Goal: Task Accomplishment & Management: Complete application form

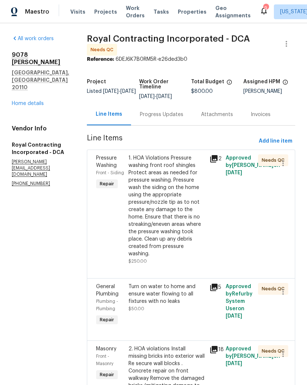
click at [172, 118] on div "Progress Updates" at bounding box center [161, 114] width 43 height 7
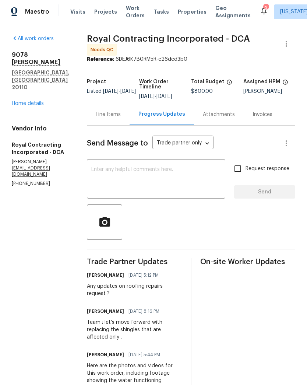
click at [30, 101] on link "Home details" at bounding box center [28, 103] width 32 height 5
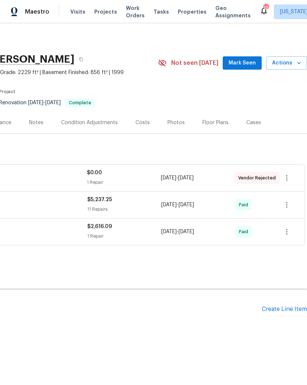
scroll to position [0, 109]
click at [280, 309] on div "Create Line Item" at bounding box center [284, 309] width 45 height 7
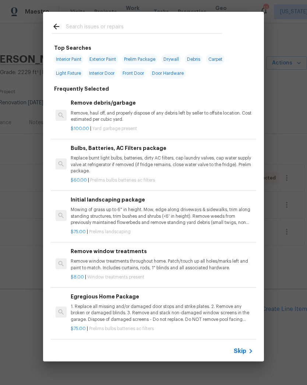
click at [160, 24] on input "text" at bounding box center [144, 27] width 156 height 11
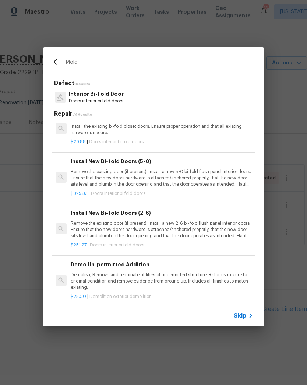
scroll to position [98, -1]
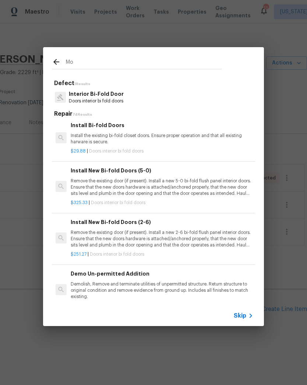
type input "M"
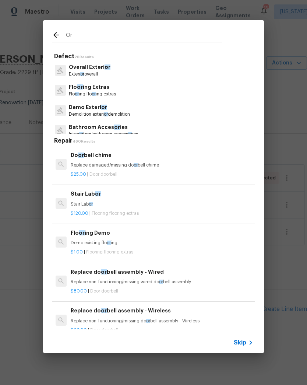
type input "O"
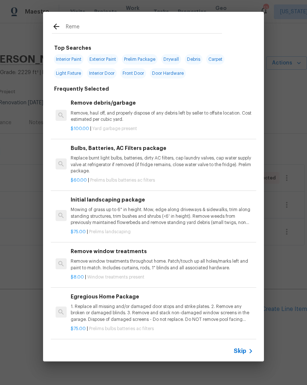
type input "Remed"
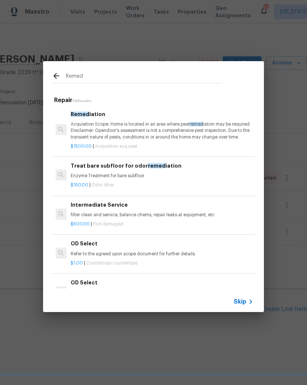
click at [163, 133] on p "Acquisition Scope: Home is located in an area where pest remed iation may be re…" at bounding box center [162, 130] width 183 height 19
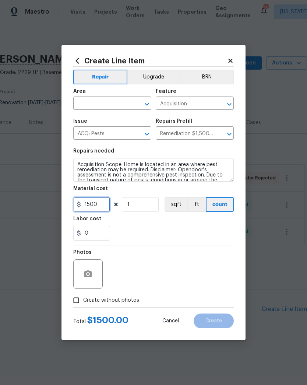
click at [101, 203] on input "1500" at bounding box center [91, 204] width 37 height 15
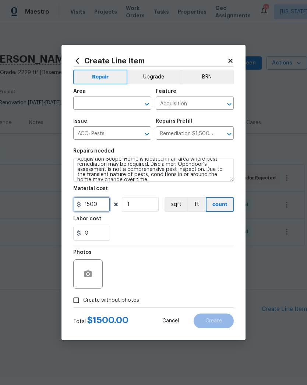
scroll to position [2, 0]
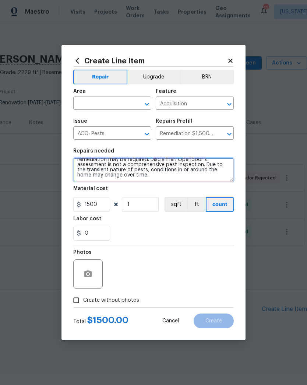
click at [214, 178] on textarea "Acquisition Scope: Home is located in an area where pest remediation may be req…" at bounding box center [153, 170] width 161 height 24
click at [147, 132] on icon "Open" at bounding box center [147, 134] width 9 height 9
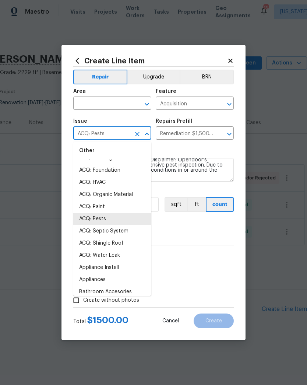
scroll to position [0, 0]
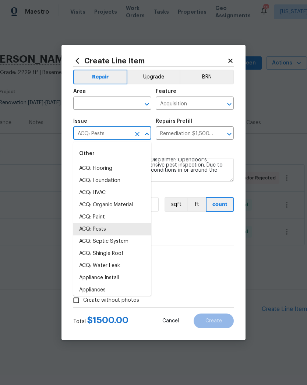
click at [132, 202] on li "ACQ: Organic Material" at bounding box center [112, 205] width 78 height 12
type input "ACQ: Organic Material"
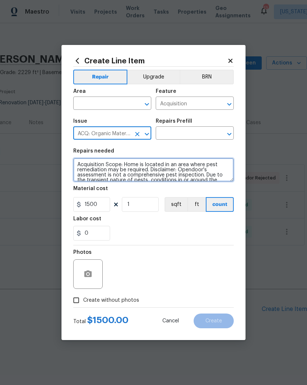
click at [76, 167] on textarea "Acquisition Scope: Home is located in an area where pest remediation may be req…" at bounding box center [153, 170] width 161 height 24
click at [97, 163] on textarea "Acquisition Scope: Home is located in an area where pest remediation may be req…" at bounding box center [153, 170] width 161 height 24
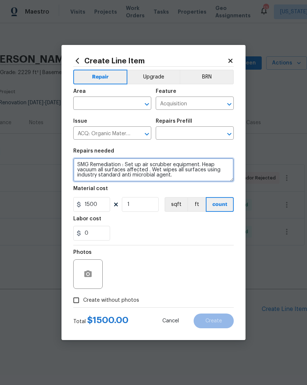
click at [215, 164] on textarea "SMG Remediation : Set up air scrubber equipment. Heap vacuum all surfaces affec…" at bounding box center [153, 170] width 161 height 24
click at [219, 164] on textarea "SMG Remediation : Set up air scrubber equipment. Heap vacuum all surfaces affec…" at bounding box center [153, 170] width 161 height 24
click at [184, 176] on textarea "SMG Remediation : Set up air scrubber equipment. Hepa vacuum all surfaces affec…" at bounding box center [153, 170] width 161 height 24
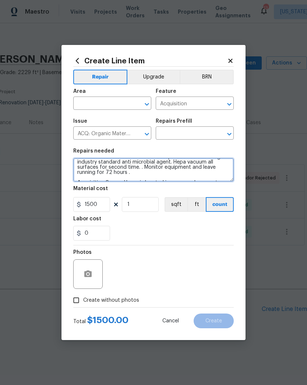
scroll to position [21, 0]
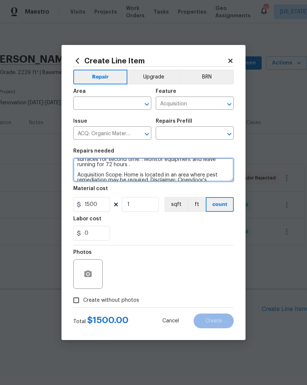
click at [144, 167] on textarea "SMG Remediation : Set up air scrubber equipment. Hepa vacuum all surfaces affec…" at bounding box center [153, 170] width 161 height 24
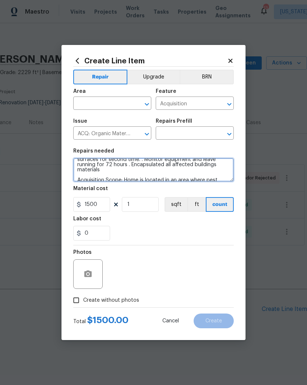
click at [147, 102] on icon "Open" at bounding box center [147, 104] width 9 height 9
type textarea "SMG Remediation : Set up air scrubber equipment. Hepa vacuum all surfaces affec…"
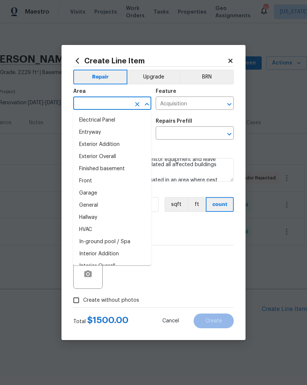
scroll to position [158, 0]
click at [129, 167] on li "Finished basement" at bounding box center [112, 169] width 78 height 12
type input "Finished basement"
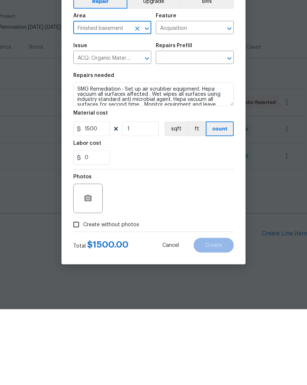
scroll to position [0, 0]
click at [84, 158] on textarea "SMG Remediation : Set up air scrubber equipment. Hepa vacuum all surfaces affec…" at bounding box center [153, 170] width 161 height 24
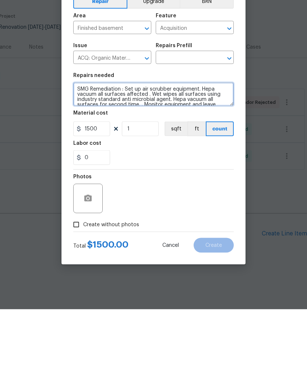
click at [80, 158] on textarea "SMG Remediation : Set up air scrubber equipment. Hepa vacuum all surfaces affec…" at bounding box center [153, 170] width 161 height 24
click at [79, 158] on textarea "SMG Remediation : Set up air scrubber equipment. Hepa vacuum all surfaces affec…" at bounding box center [153, 170] width 161 height 24
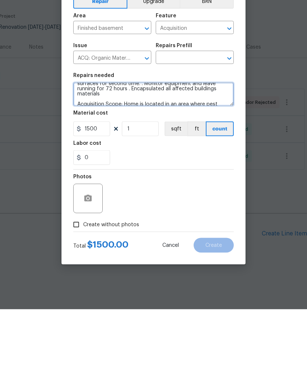
scroll to position [46, 0]
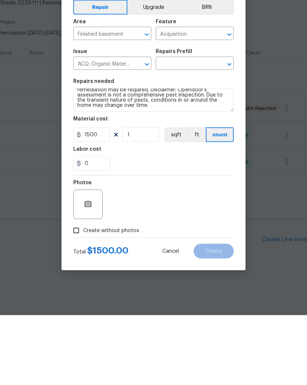
click at [151, 226] on div "0" at bounding box center [153, 233] width 161 height 15
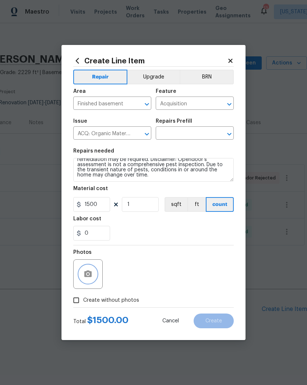
click at [90, 275] on icon "button" at bounding box center [88, 274] width 9 height 9
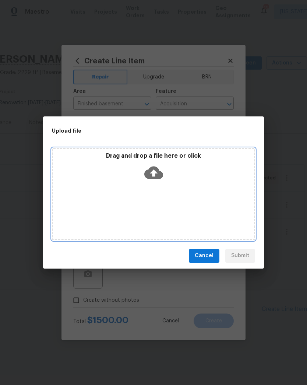
click at [161, 171] on icon at bounding box center [153, 172] width 19 height 19
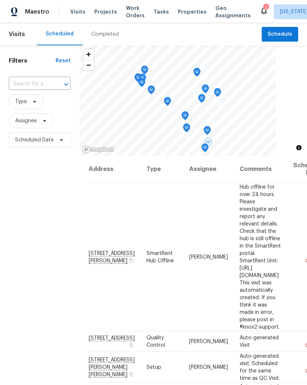
click at [108, 251] on span "2115 Greenwood Dr, Waldorf, MD 20601" at bounding box center [112, 257] width 46 height 13
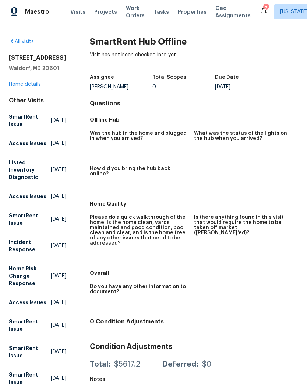
click at [22, 62] on h2 "2115 Greenwood Dr" at bounding box center [37, 57] width 57 height 7
click at [24, 72] on h5 "Waldorf, MD 20601" at bounding box center [37, 67] width 57 height 7
click at [27, 87] on link "Home details" at bounding box center [25, 84] width 32 height 5
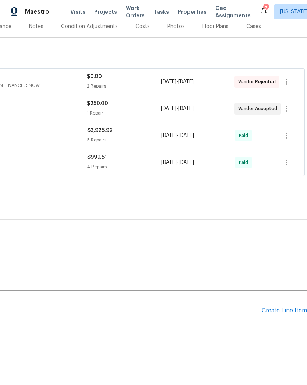
scroll to position [96, 109]
click at [286, 308] on div "Create Line Item" at bounding box center [284, 310] width 45 height 7
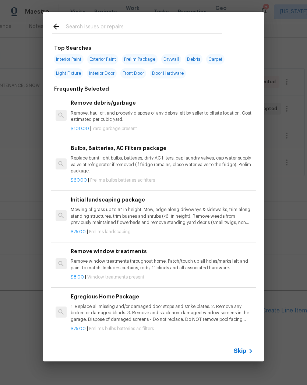
click at [163, 31] on input "text" at bounding box center [144, 27] width 156 height 11
type input "Dead"
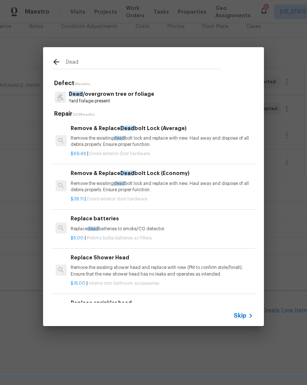
click at [175, 147] on p "Remove the exisiting dead bolt lock and replace with new. Haul away and dispose…" at bounding box center [162, 141] width 183 height 13
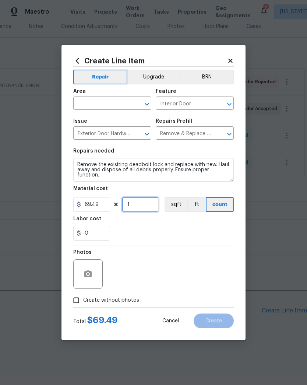
click at [142, 203] on input "1" at bounding box center [140, 204] width 37 height 15
type input "3"
click at [148, 228] on div "0" at bounding box center [153, 233] width 161 height 15
click at [146, 102] on icon "Open" at bounding box center [147, 104] width 9 height 9
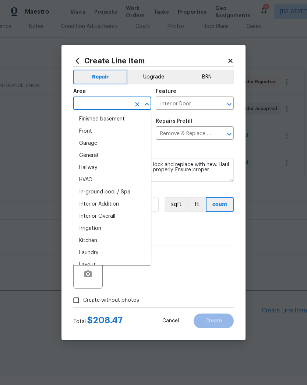
scroll to position [219, 0]
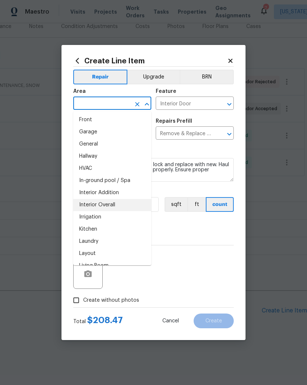
click at [119, 207] on li "Interior Overall" at bounding box center [112, 205] width 78 height 12
type input "Interior Overall"
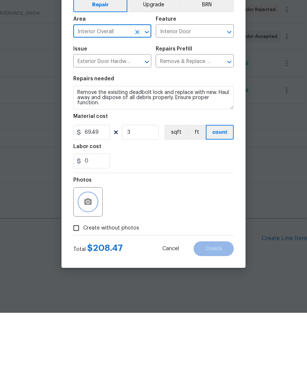
click at [95, 265] on button "button" at bounding box center [88, 274] width 18 height 18
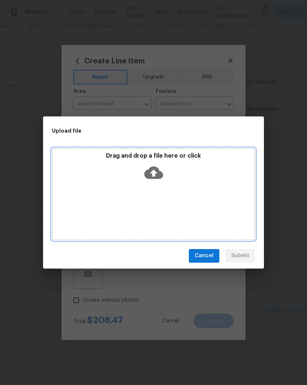
click at [156, 167] on icon at bounding box center [153, 172] width 19 height 13
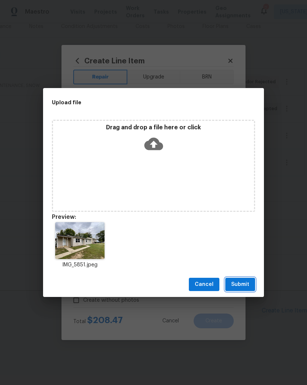
click at [245, 281] on span "Submit" at bounding box center [240, 284] width 18 height 9
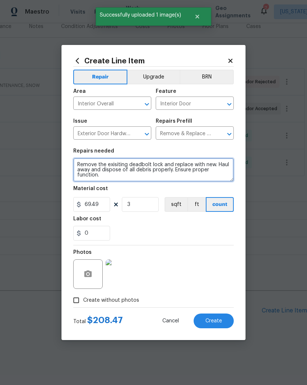
click at [80, 166] on textarea "Remove the exisiting deadbolt lock and replace with new. Haul away and dispose …" at bounding box center [153, 170] width 161 height 24
click at [160, 159] on textarea "Remove the exisiting deadbolt lock and replace with new. Haul away and dispose …" at bounding box center [153, 170] width 161 height 24
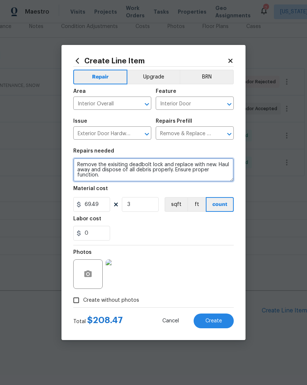
click at [215, 170] on textarea "Remove the exisiting deadbolt lock and replace with new. Haul away and dispose …" at bounding box center [153, 170] width 161 height 24
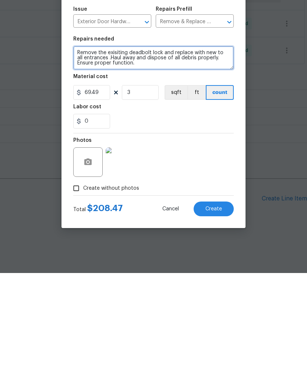
type textarea "Remove the exisiting deadbolt lock and replace with new to all entrances .Haul …"
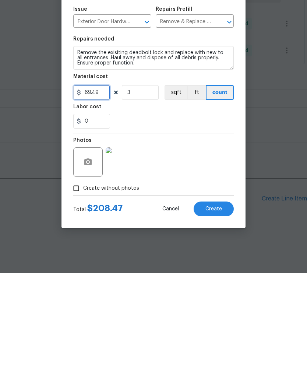
click at [100, 197] on input "69.49" at bounding box center [91, 204] width 37 height 15
click at [102, 197] on input "69.49" at bounding box center [91, 204] width 37 height 15
click at [162, 226] on div "0" at bounding box center [153, 233] width 161 height 15
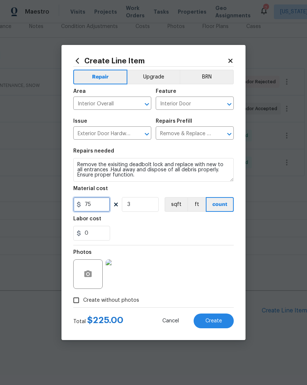
click at [100, 201] on input "75" at bounding box center [91, 204] width 37 height 15
click at [105, 203] on input "75" at bounding box center [91, 204] width 37 height 15
type input "85"
click at [148, 217] on div "Labor cost" at bounding box center [153, 221] width 161 height 10
click at [213, 320] on span "Create" at bounding box center [214, 321] width 17 height 6
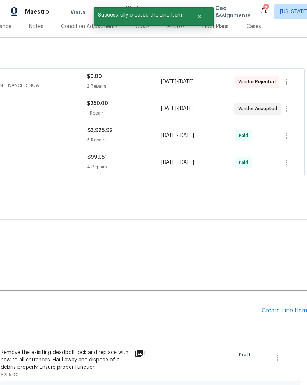
click at [282, 309] on div "Create Line Item" at bounding box center [284, 310] width 45 height 7
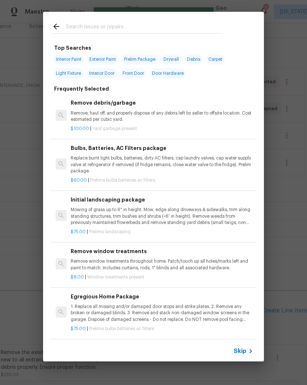
click at [152, 24] on input "text" at bounding box center [144, 27] width 156 height 11
type input "Press"
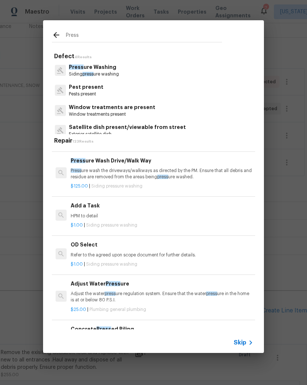
scroll to position [100, 0]
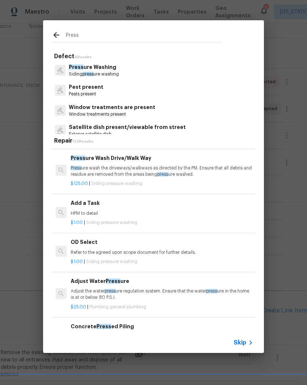
click at [154, 214] on p "HPM to detail" at bounding box center [162, 213] width 183 height 6
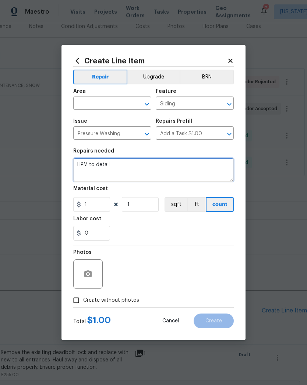
click at [149, 159] on textarea "HPM to detail" at bounding box center [153, 170] width 161 height 24
click at [194, 161] on textarea "HPM to detail" at bounding box center [153, 170] width 161 height 24
click at [133, 163] on textarea "HPM to detail" at bounding box center [153, 170] width 161 height 24
type textarea "H"
click at [147, 104] on icon "Open" at bounding box center [147, 104] width 4 height 3
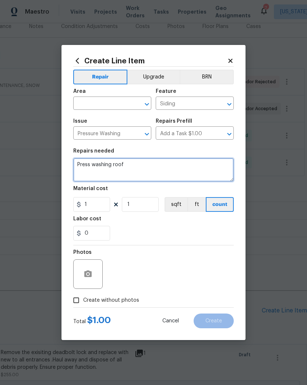
type textarea "Press washing roof"
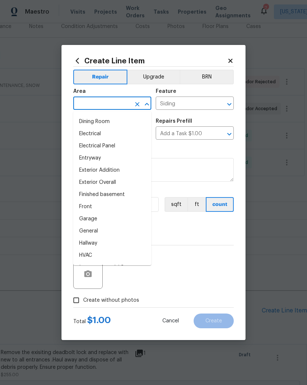
scroll to position [131, 0]
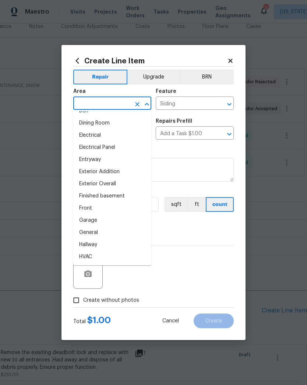
click at [122, 179] on li "Exterior Overall" at bounding box center [112, 184] width 78 height 12
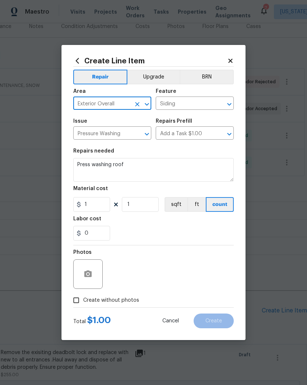
type input "Exterior Overall"
click at [227, 102] on icon "Open" at bounding box center [229, 104] width 9 height 9
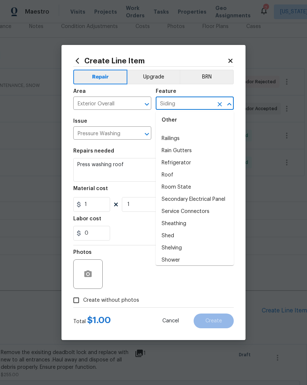
scroll to position [1490, 0]
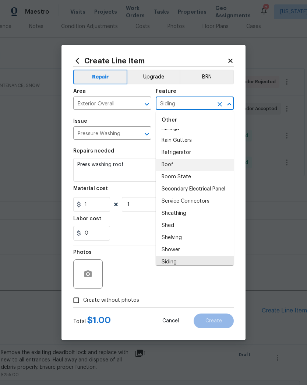
click at [199, 159] on li "Roof" at bounding box center [195, 165] width 78 height 12
type input "Roof"
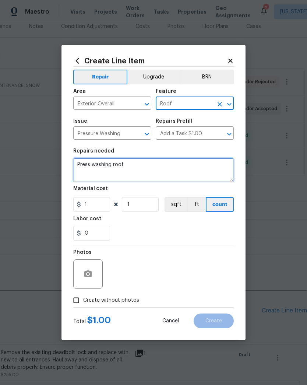
click at [88, 165] on textarea "Press washing roof" at bounding box center [153, 170] width 161 height 24
click at [159, 164] on textarea "Pressure washing roof" at bounding box center [153, 170] width 161 height 24
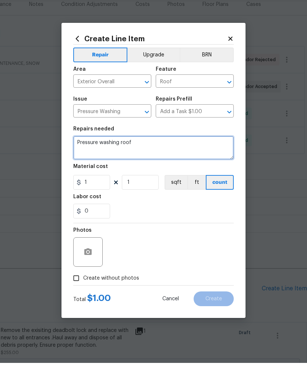
type textarea "Pressure washing roof"
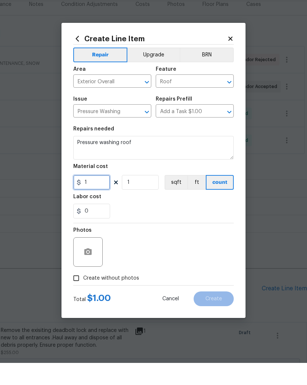
click at [100, 197] on input "1" at bounding box center [91, 204] width 37 height 15
click at [102, 197] on input "1" at bounding box center [91, 204] width 37 height 15
type input "250"
click at [157, 220] on section "Repairs needed Pressure washing roof Material cost 250 1 sqft ft count Labor co…" at bounding box center [153, 194] width 161 height 101
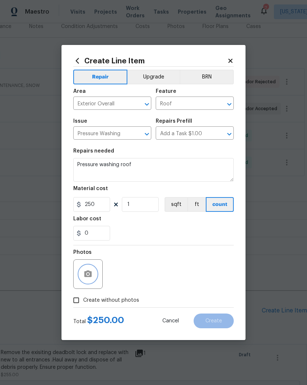
click at [92, 271] on icon "button" at bounding box center [88, 274] width 9 height 9
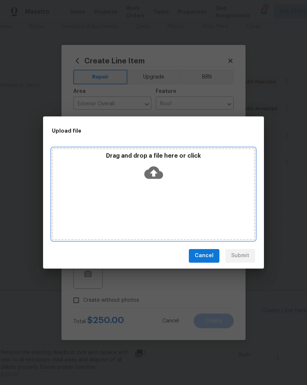
click at [161, 171] on icon at bounding box center [153, 172] width 19 height 19
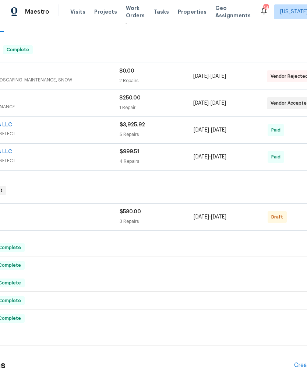
scroll to position [102, 77]
click at [133, 216] on div "$580.00 3 Repairs" at bounding box center [156, 217] width 74 height 18
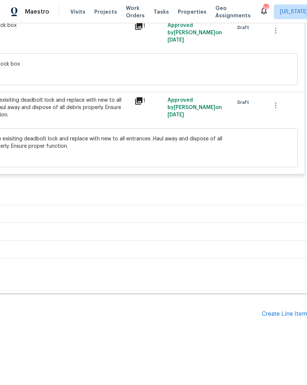
scroll to position [409, 109]
click at [285, 316] on div "Create Line Item" at bounding box center [284, 314] width 45 height 7
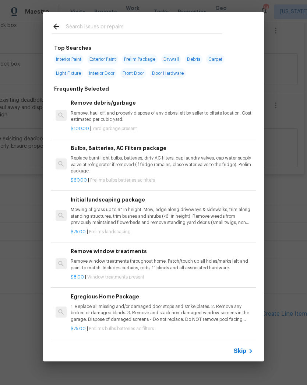
click at [159, 29] on input "text" at bounding box center [144, 27] width 156 height 11
type input "Land"
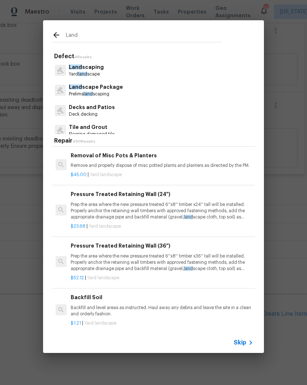
scroll to position [52, 0]
click at [183, 168] on div "$45.00 | Yard landscape" at bounding box center [162, 172] width 183 height 9
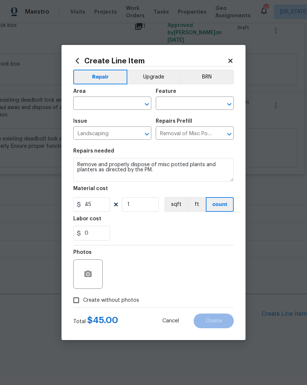
click at [232, 131] on icon "Open" at bounding box center [229, 134] width 9 height 9
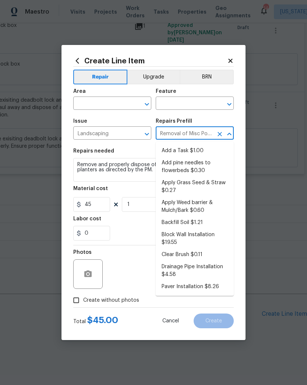
click at [205, 151] on li "Add a Task $1.00" at bounding box center [195, 151] width 78 height 12
type input "Add a Task $1.00"
type textarea "HPM to detail"
type input "1"
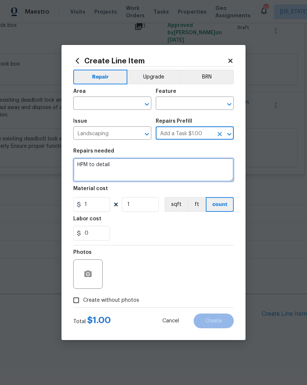
click at [169, 168] on textarea "HPM to detail" at bounding box center [153, 170] width 161 height 24
type textarea "H"
type textarea "Install listing post to front yard"
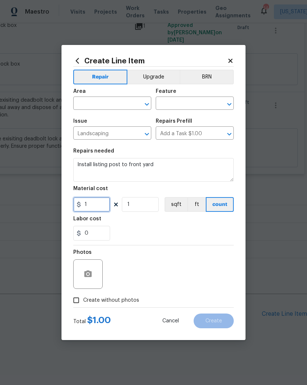
click at [100, 203] on input "1" at bounding box center [91, 204] width 37 height 15
type input "75"
click at [144, 228] on div "0" at bounding box center [153, 233] width 161 height 15
click at [144, 105] on icon "Open" at bounding box center [147, 104] width 9 height 9
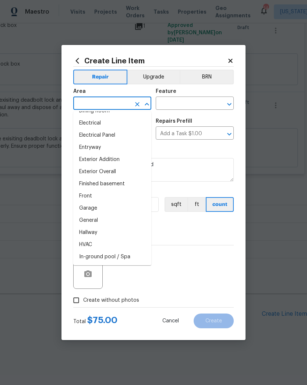
scroll to position [148, 0]
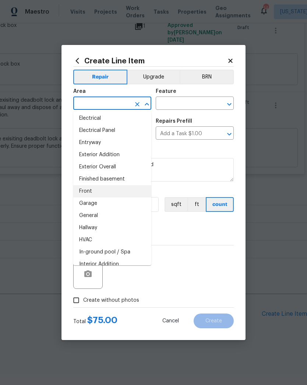
click at [116, 190] on li "Front" at bounding box center [112, 191] width 78 height 12
type input "Front"
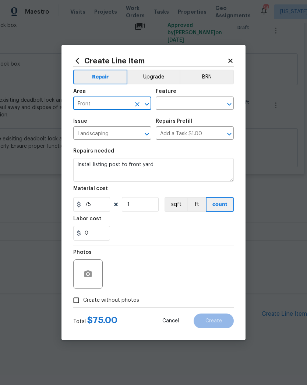
click at [232, 101] on icon "Open" at bounding box center [229, 104] width 9 height 9
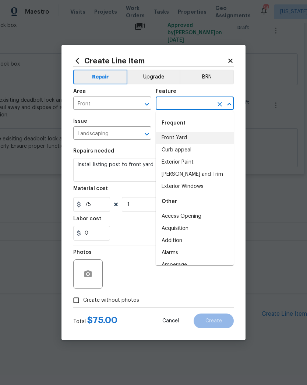
click at [206, 137] on li "Front Yard" at bounding box center [195, 138] width 78 height 12
type input "Front Yard"
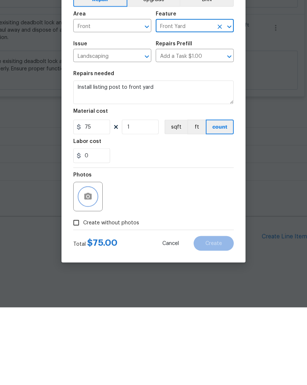
click at [91, 271] on icon "button" at bounding box center [87, 274] width 7 height 7
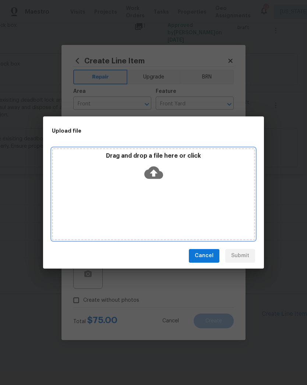
click at [153, 166] on icon at bounding box center [153, 172] width 19 height 19
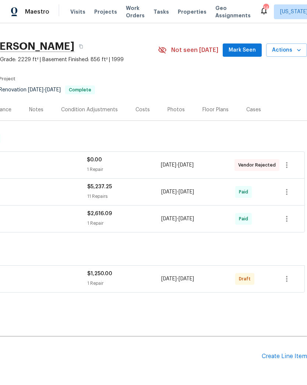
scroll to position [13, 109]
click at [286, 279] on icon "button" at bounding box center [287, 279] width 9 height 9
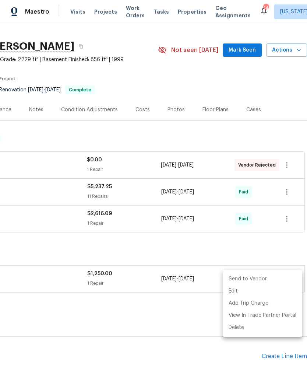
click at [263, 275] on li "Send to Vendor" at bounding box center [263, 279] width 80 height 12
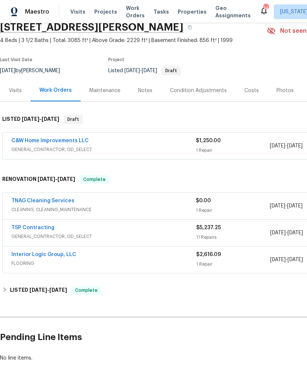
scroll to position [33, 0]
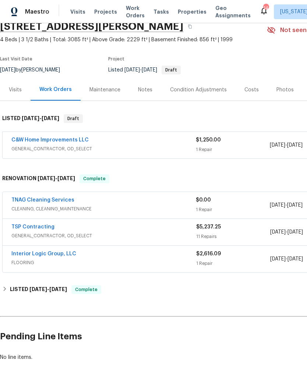
click at [82, 141] on link "C&W Home Improvements LLC" at bounding box center [49, 139] width 77 height 5
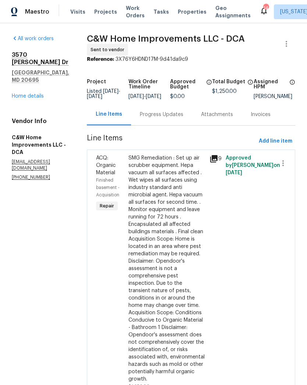
click at [160, 118] on div "Progress Updates" at bounding box center [161, 114] width 43 height 7
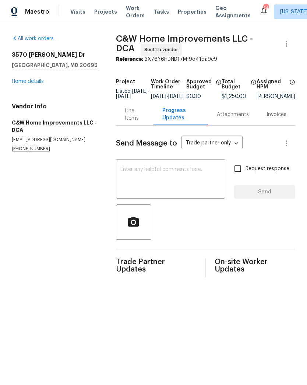
click at [165, 177] on textarea at bounding box center [171, 180] width 101 height 26
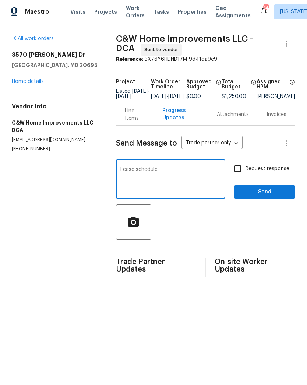
click at [121, 172] on textarea "Lease schedule" at bounding box center [171, 180] width 101 height 26
click at [185, 175] on textarea "PLease schedule" at bounding box center [171, 180] width 101 height 26
type textarea "PLease schedule immediately 6545 LB"
click at [235, 177] on input "Request response" at bounding box center [237, 168] width 15 height 15
checkbox input "true"
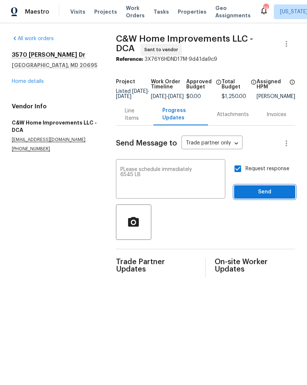
click at [269, 197] on span "Send" at bounding box center [264, 192] width 49 height 9
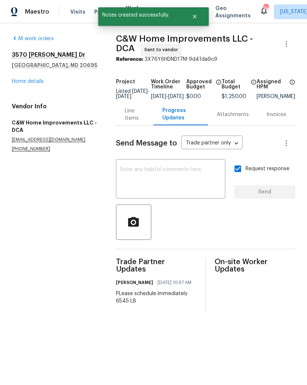
click at [35, 83] on link "Home details" at bounding box center [28, 81] width 32 height 5
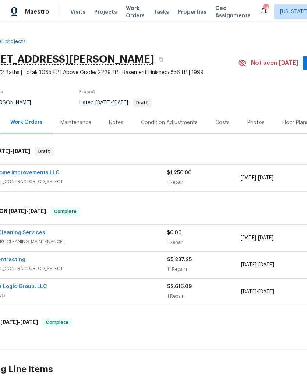
scroll to position [0, 32]
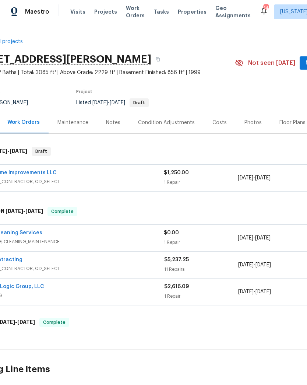
click at [112, 123] on div "Notes" at bounding box center [113, 122] width 14 height 7
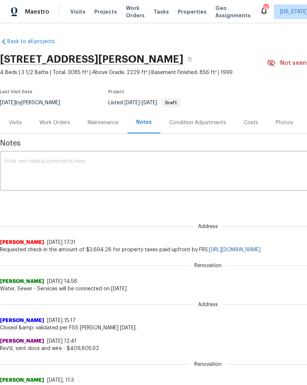
click at [165, 168] on textarea at bounding box center [208, 172] width 408 height 26
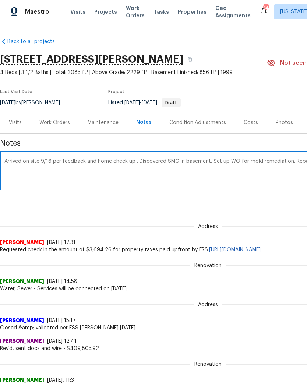
scroll to position [0, 109]
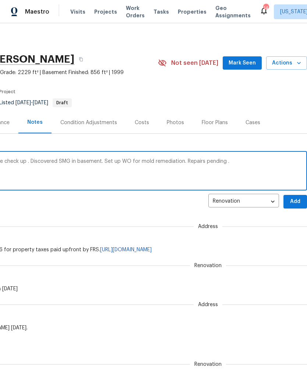
type textarea "Arrived on site 9/16 per feedback and home check up . Discovered SMG in basemen…"
click at [293, 205] on span "Add" at bounding box center [296, 201] width 12 height 9
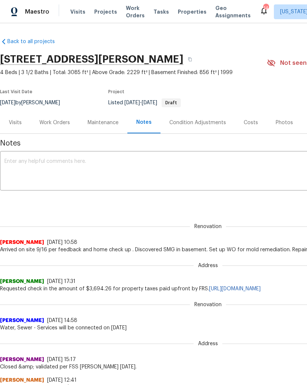
scroll to position [0, 0]
